Goal: Information Seeking & Learning: Learn about a topic

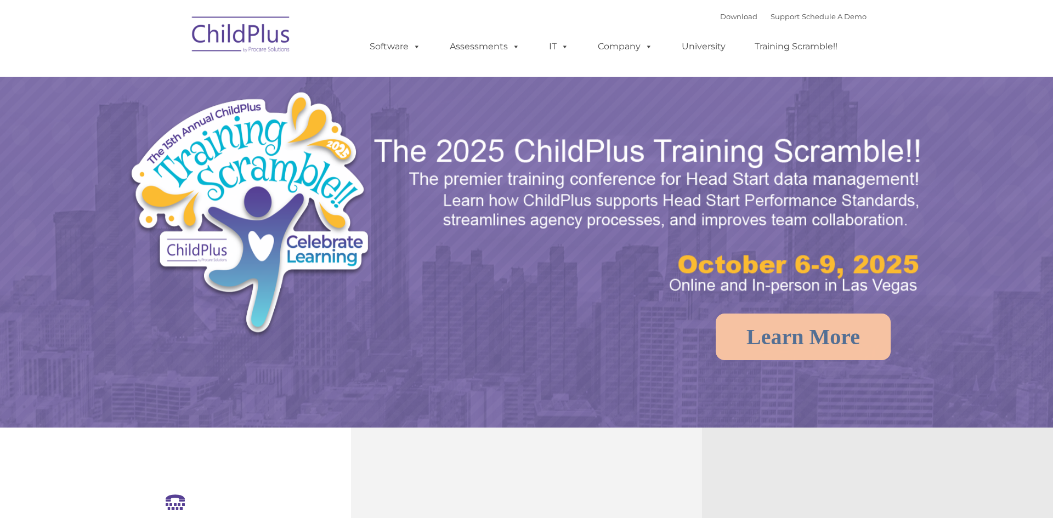
select select "MEDIUM"
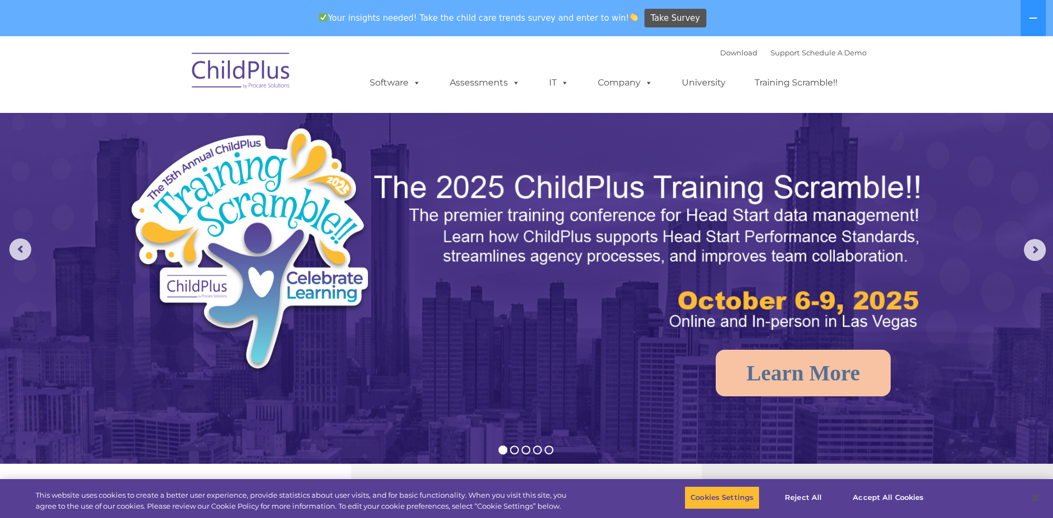
click at [760, 127] on img at bounding box center [526, 367] width 1053 height 663
